Goal: Task Accomplishment & Management: Use online tool/utility

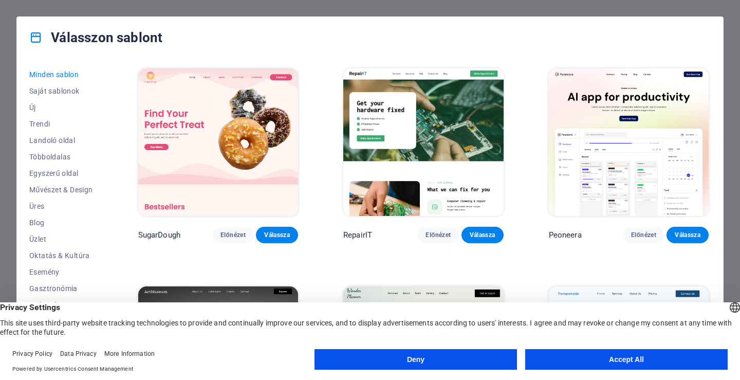
click at [622, 369] on button "Accept All" at bounding box center [626, 359] width 202 height 21
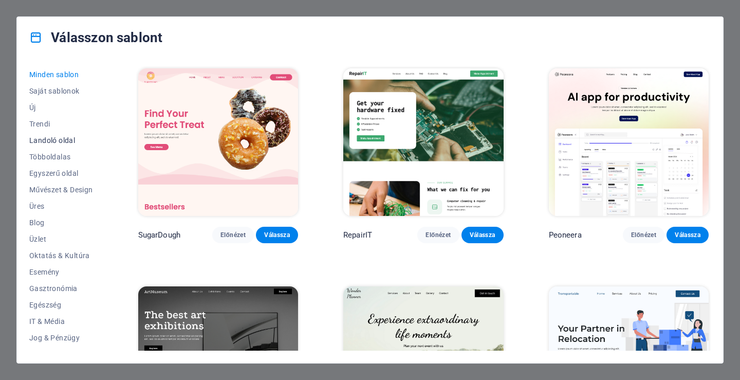
click at [72, 138] on span "Landoló oldal" at bounding box center [61, 140] width 64 height 8
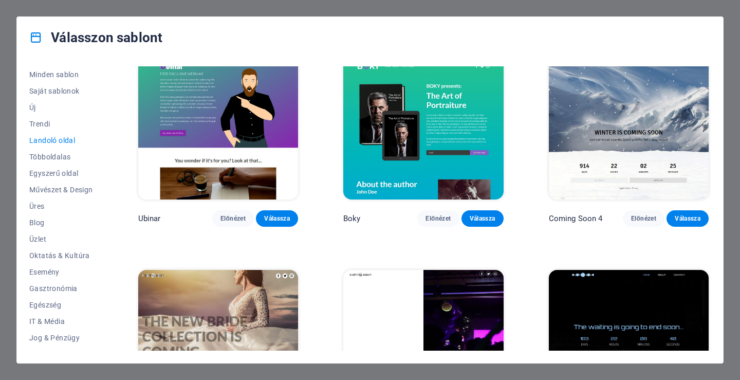
scroll to position [1621, 0]
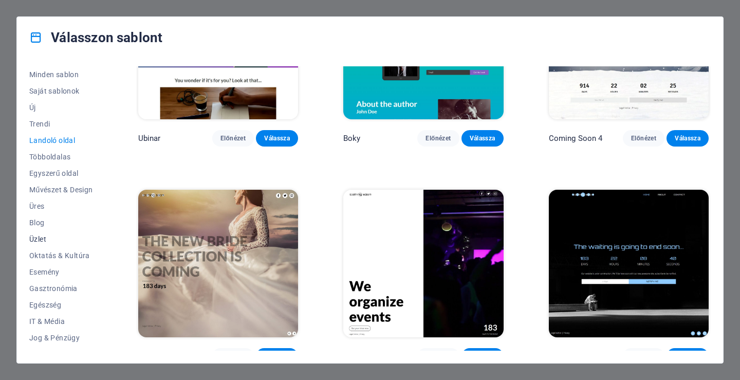
click at [42, 239] on span "Üzlet" at bounding box center [61, 239] width 64 height 8
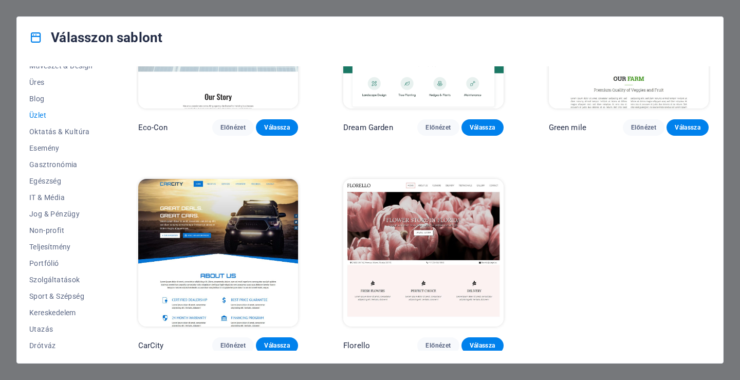
scroll to position [127, 0]
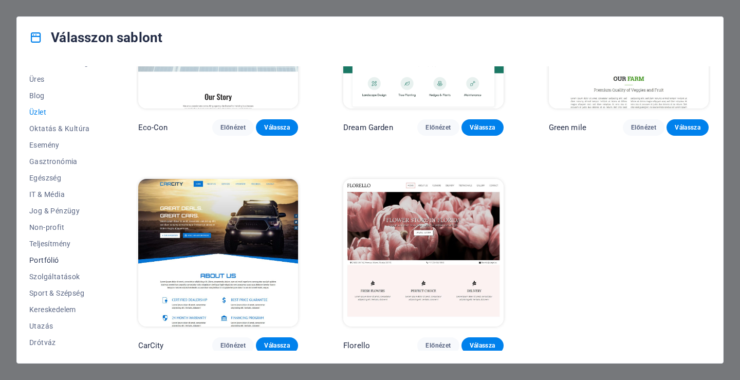
click at [42, 258] on span "Portfólió" at bounding box center [61, 260] width 64 height 8
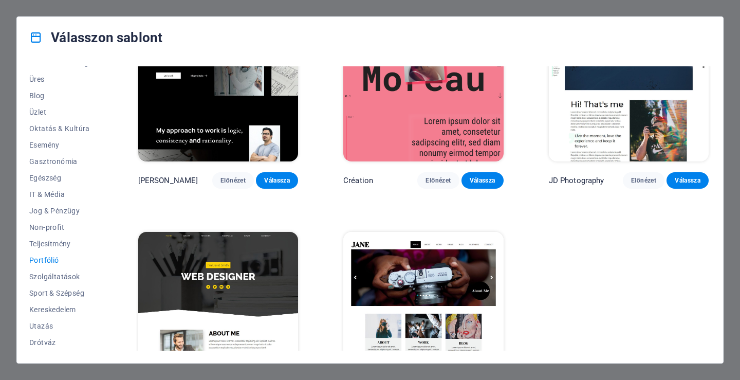
scroll to position [324, 0]
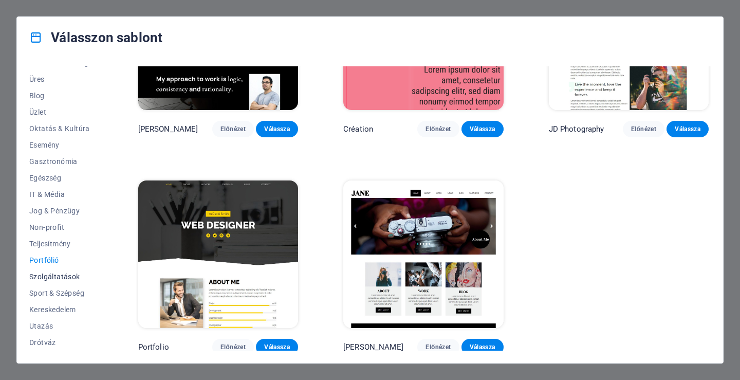
click at [66, 278] on span "Szolgáltatások" at bounding box center [61, 276] width 64 height 8
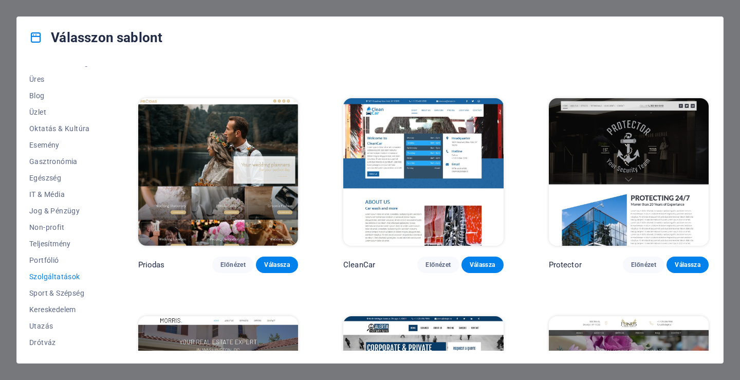
scroll to position [470, 0]
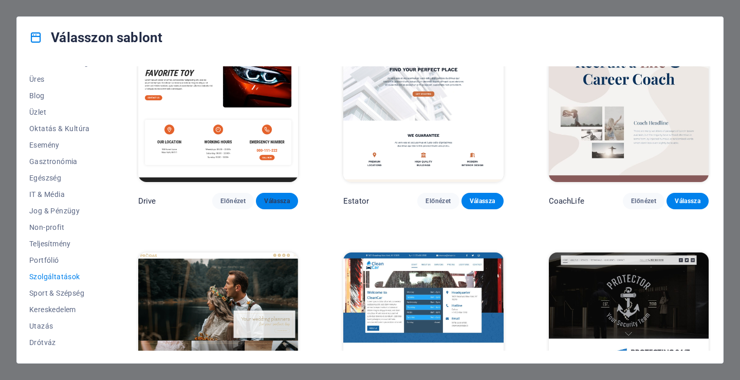
click at [281, 198] on span "Válassza" at bounding box center [277, 201] width 26 height 8
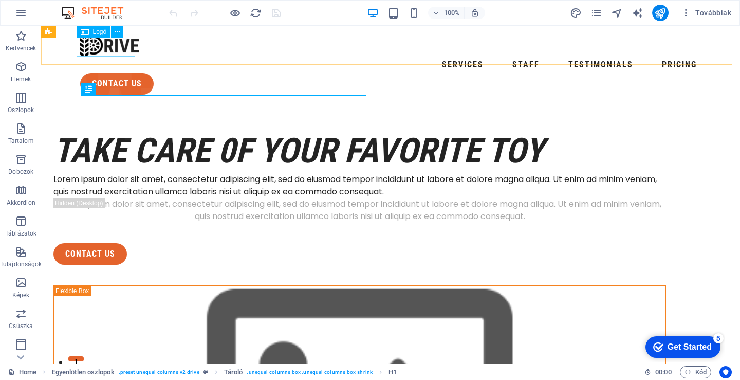
click at [100, 30] on span "Logó" at bounding box center [100, 32] width 14 height 6
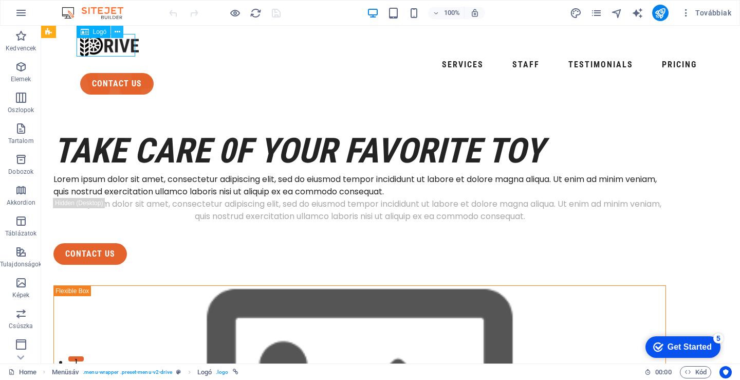
click at [114, 35] on button at bounding box center [117, 32] width 12 height 12
click at [85, 46] on div at bounding box center [390, 45] width 621 height 23
select select "px"
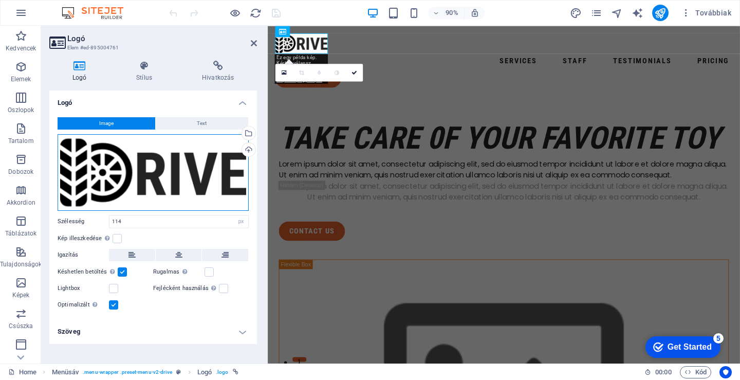
click at [137, 182] on div "Húzza ide a fájlokat, kattintson a fájlok kiválasztásához, vagy válasszon fájlo…" at bounding box center [153, 172] width 191 height 77
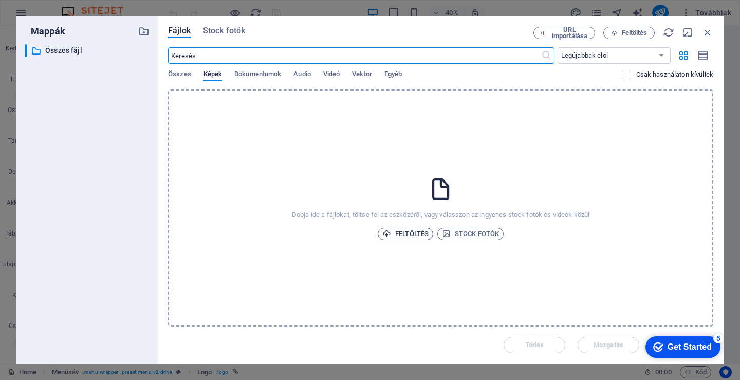
click at [401, 232] on span "Feltöltés" at bounding box center [405, 234] width 46 height 12
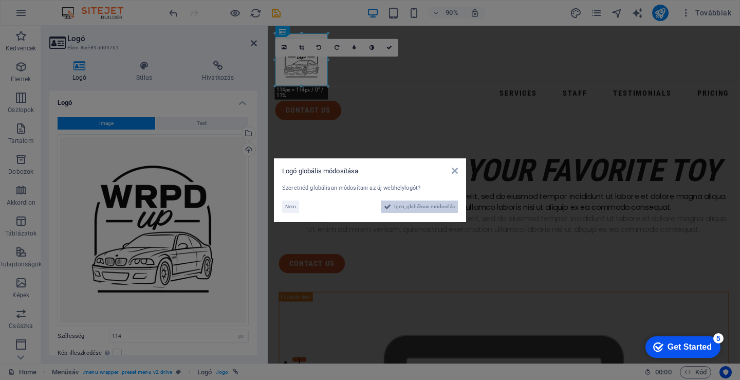
click at [413, 210] on span "Igen, globálisan módosítás" at bounding box center [424, 206] width 61 height 12
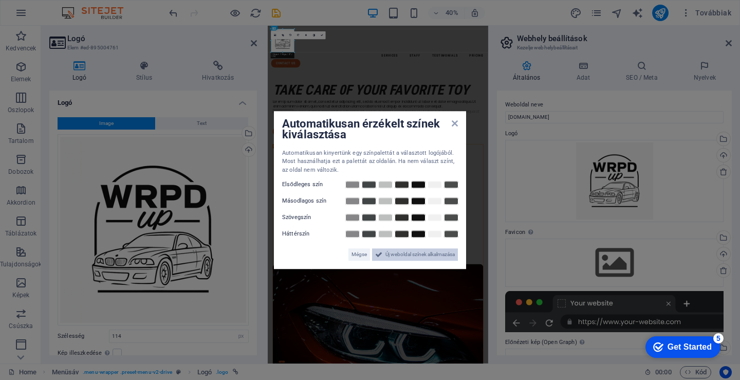
click at [433, 256] on span "Új weboldal színek alkalmazása" at bounding box center [419, 254] width 69 height 12
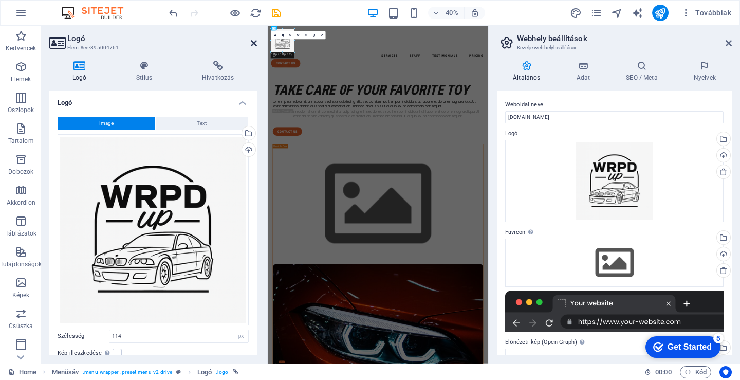
click at [254, 43] on icon at bounding box center [254, 43] width 6 height 8
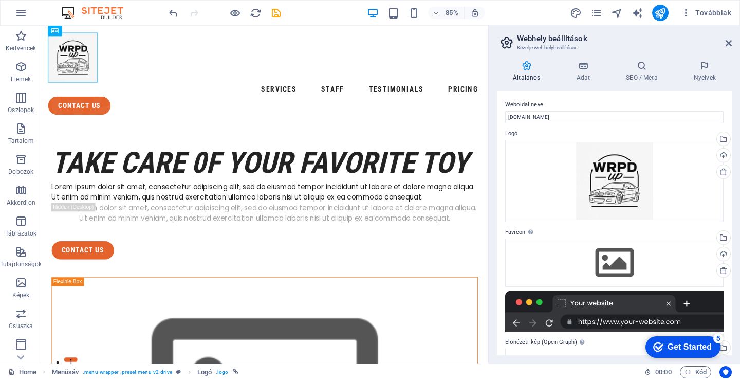
click at [734, 46] on aside "Webhely beállítások Kezelje webhelybeállításait Általános Adat SEO / Meta Nyelv…" at bounding box center [614, 195] width 252 height 338
click at [731, 47] on link at bounding box center [728, 43] width 6 height 9
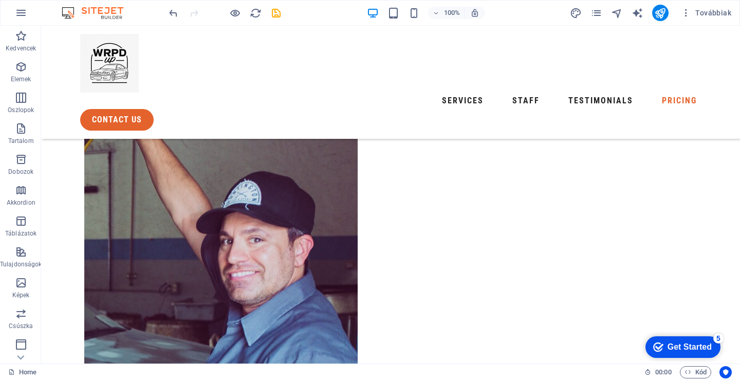
scroll to position [3322, 0]
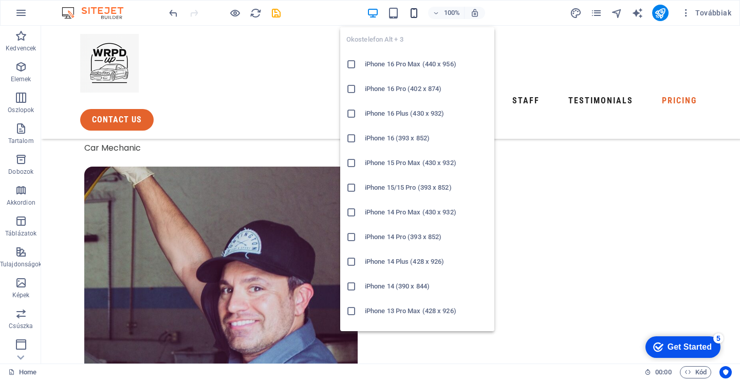
click at [418, 16] on icon "button" at bounding box center [414, 13] width 12 height 12
click at [390, 69] on h6 "iPhone 16 Pro Max (440 x 956)" at bounding box center [426, 64] width 123 height 12
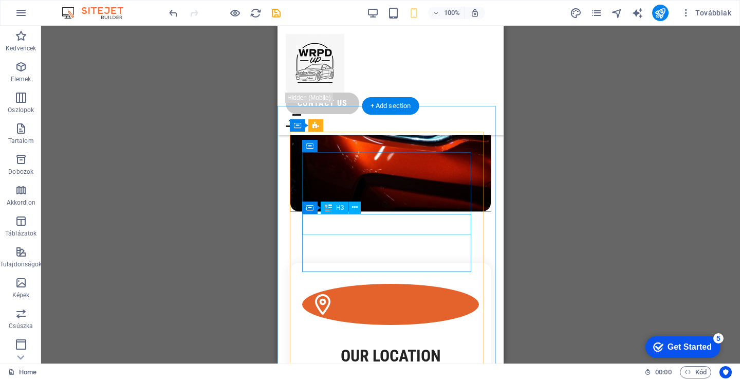
scroll to position [154, 0]
